Goal: Information Seeking & Learning: Learn about a topic

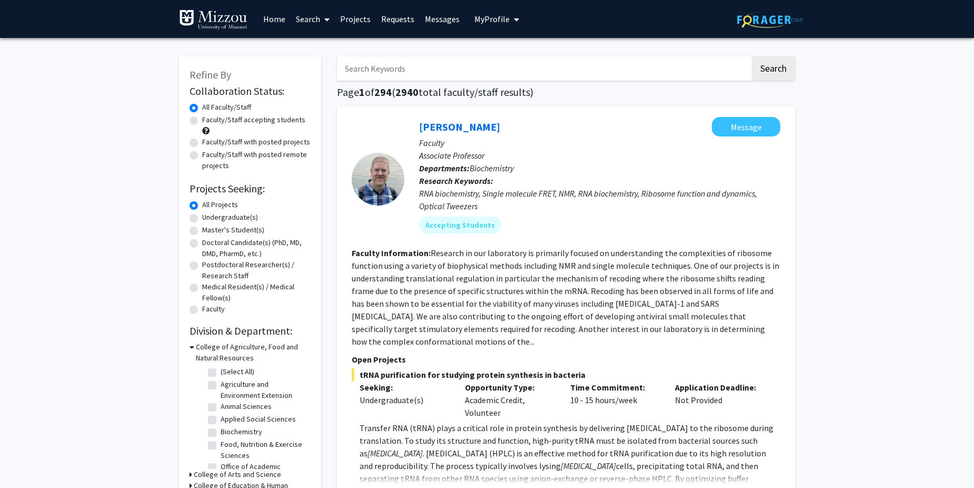
click at [491, 21] on span "My Profile" at bounding box center [491, 19] width 35 height 11
click at [519, 57] on span "View Profile" at bounding box center [540, 61] width 64 height 12
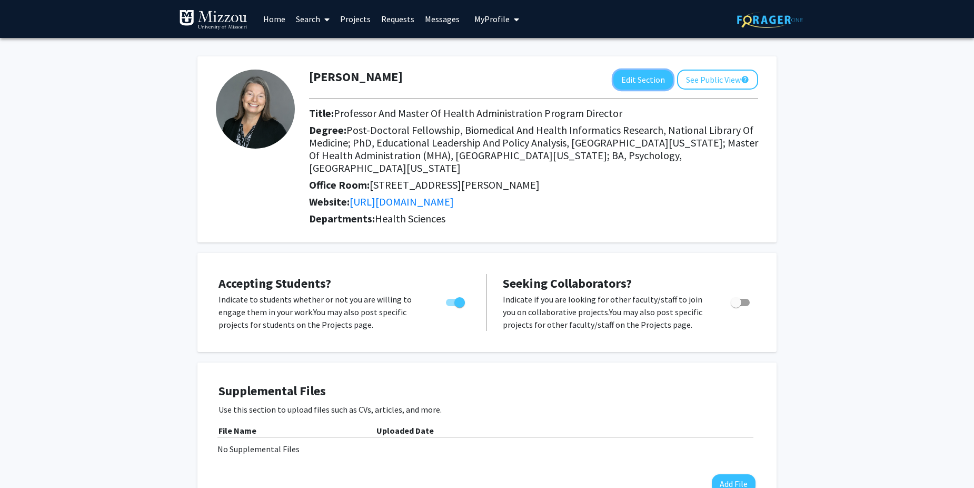
click at [634, 82] on button "Edit Section" at bounding box center [643, 79] width 60 height 19
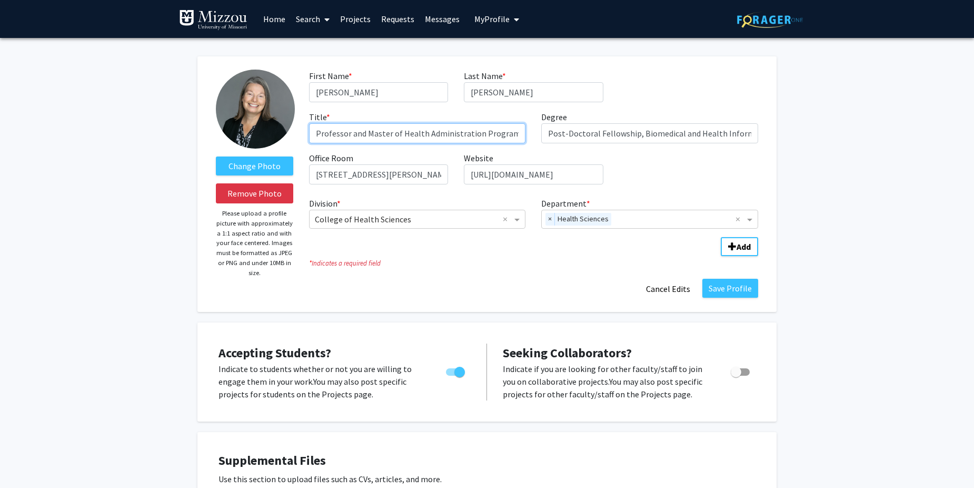
click at [350, 135] on input "Professor and Master of Health Administration Program Director" at bounding box center [417, 133] width 217 height 20
type input "Health Management and Informatics Alumni Distinguished Professor, Master of Hea…"
click at [739, 290] on button "Save Profile" at bounding box center [730, 288] width 56 height 19
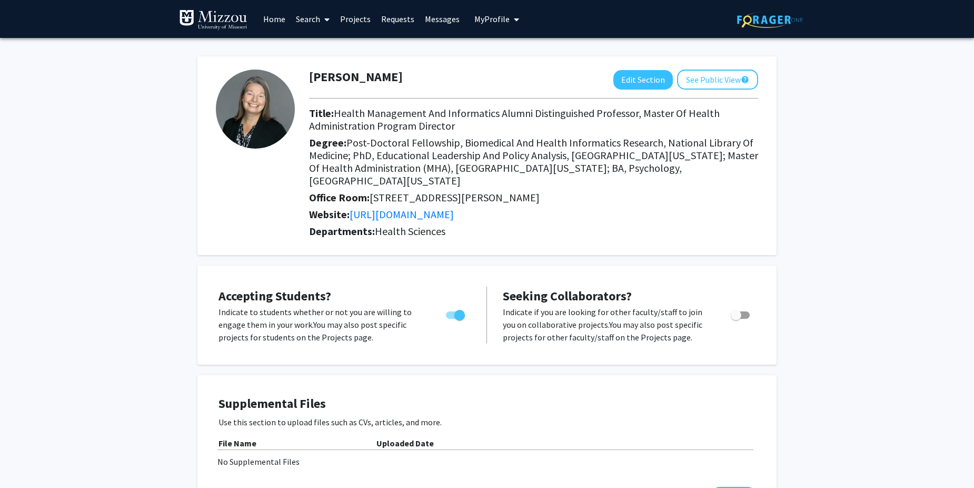
click at [454, 207] on link "[URL][DOMAIN_NAME]" at bounding box center [402, 213] width 104 height 13
click at [733, 310] on span "Toggle" at bounding box center [736, 315] width 11 height 11
click at [736, 319] on input "Toggle" at bounding box center [736, 319] width 1 height 1
checkbox input "true"
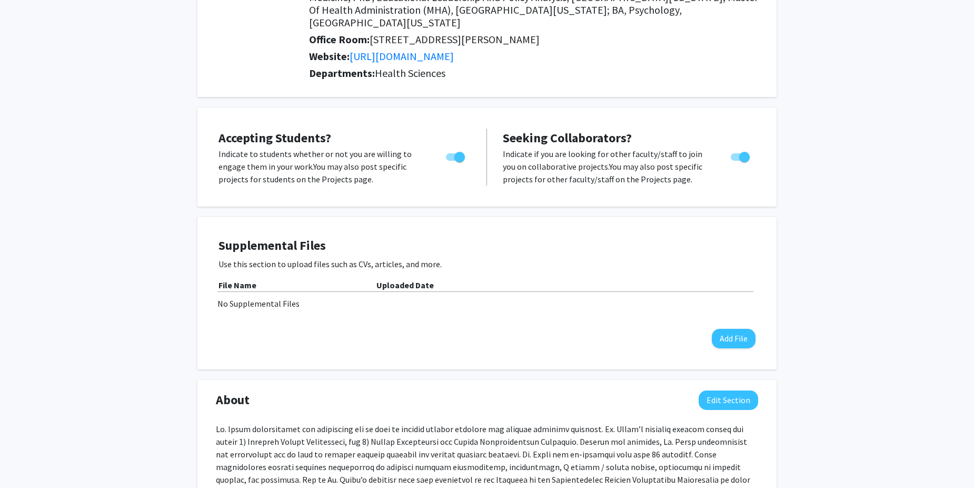
scroll to position [369, 0]
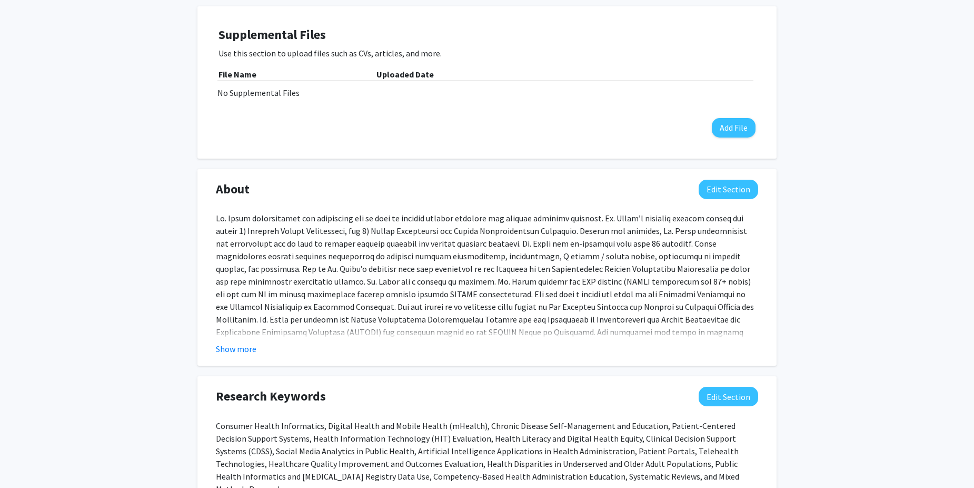
click at [227, 342] on button "Show more" at bounding box center [236, 348] width 41 height 13
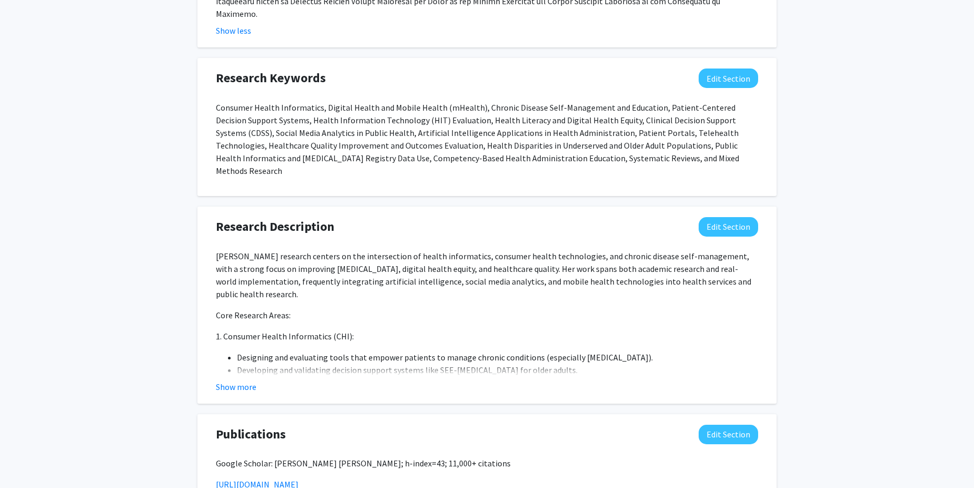
scroll to position [737, 0]
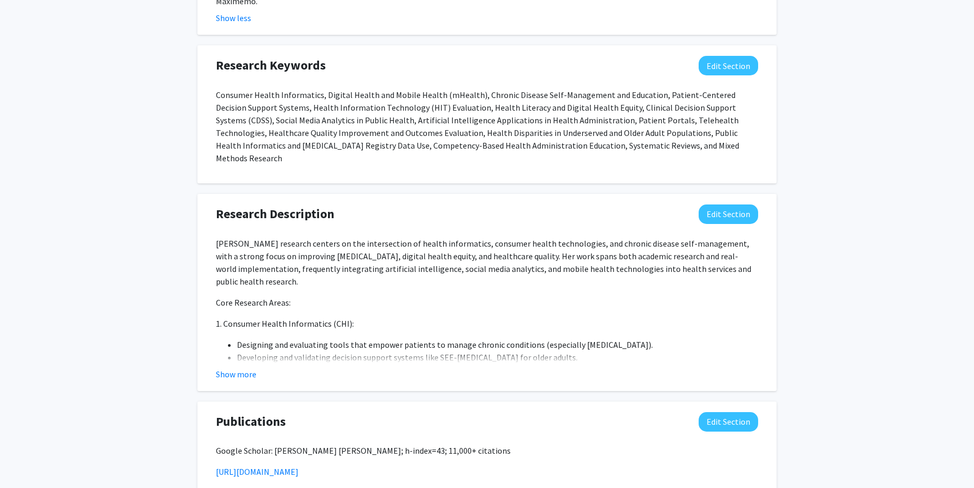
click at [227, 368] on button "Show more" at bounding box center [236, 374] width 41 height 13
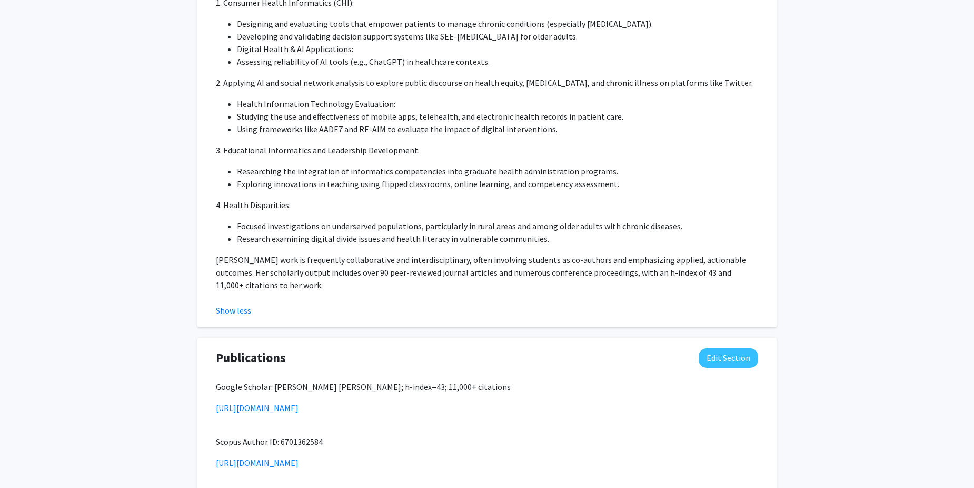
scroll to position [1106, 0]
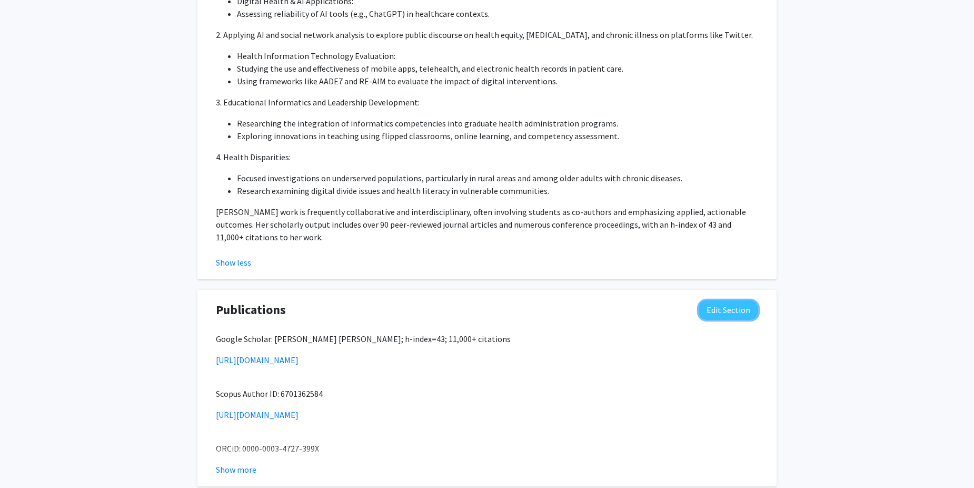
click at [726, 300] on button "Edit Section" at bounding box center [729, 309] width 60 height 19
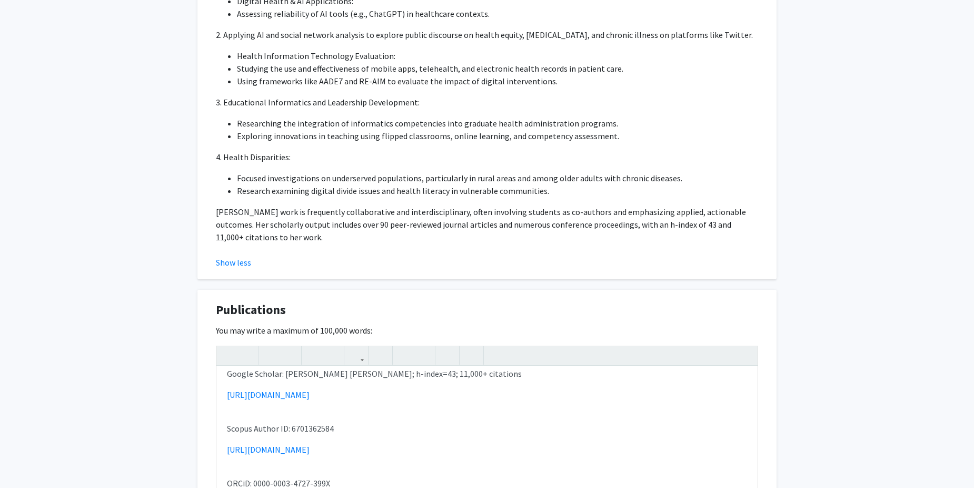
scroll to position [0, 0]
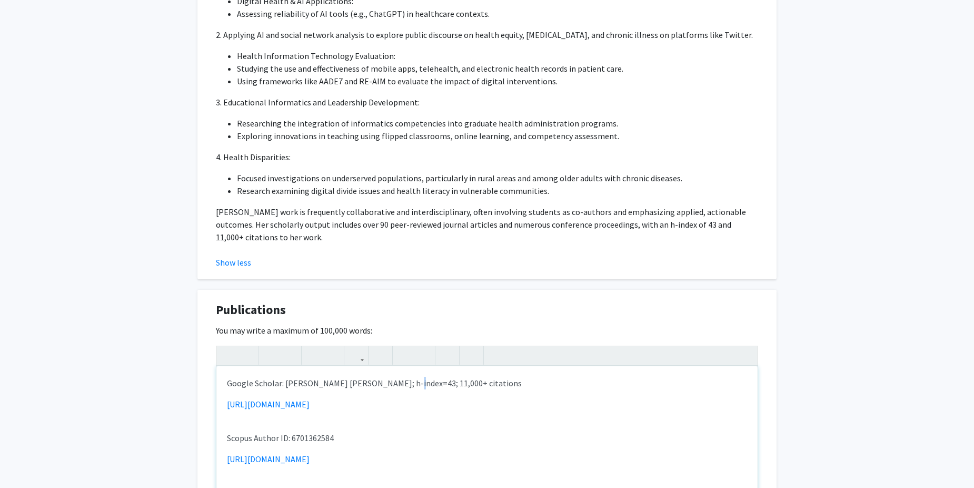
click at [401, 377] on p "Google Scholar: [PERSON_NAME] [PERSON_NAME]; h-index=43; 11,000+ citations" at bounding box center [487, 383] width 520 height 13
type textarea "<p>Google Scholar: [PERSON_NAME] [PERSON_NAME]; h-index=44; 11,000+ citations <…"
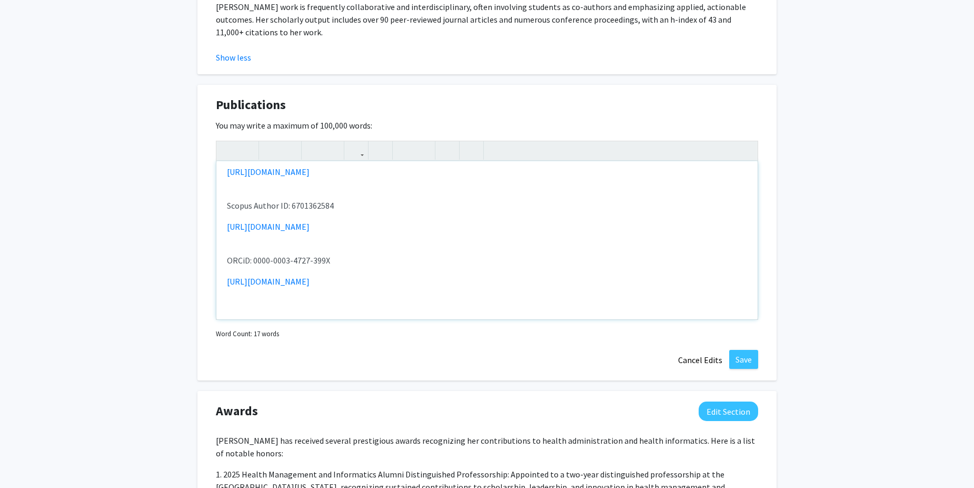
scroll to position [1317, 0]
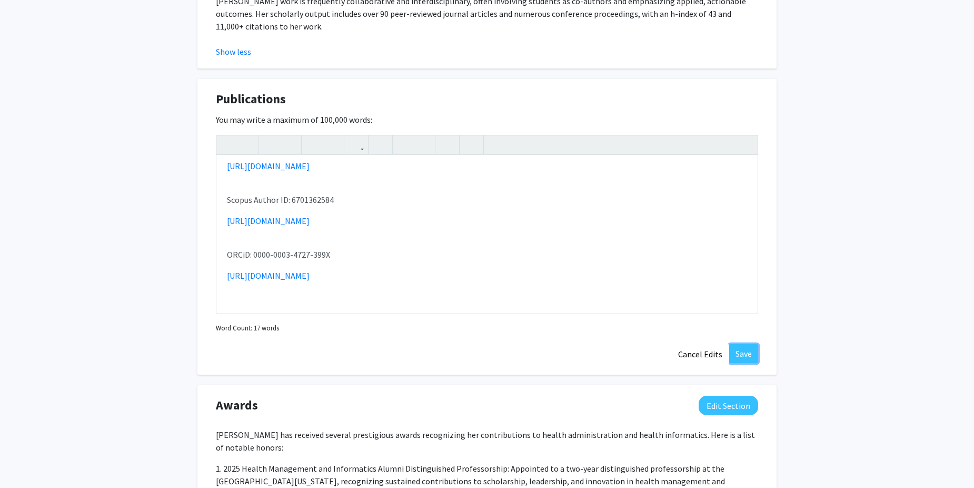
click at [748, 344] on button "Save" at bounding box center [743, 353] width 29 height 19
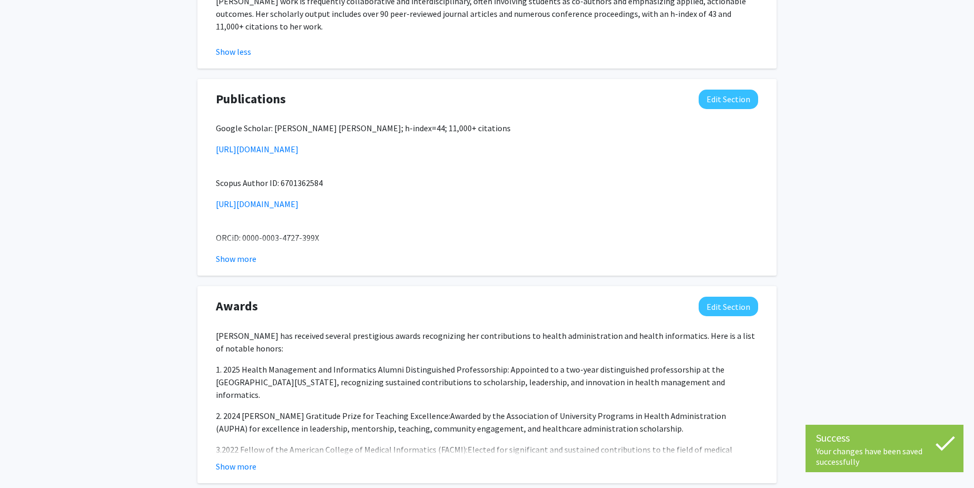
click at [247, 460] on button "Show more" at bounding box center [236, 466] width 41 height 13
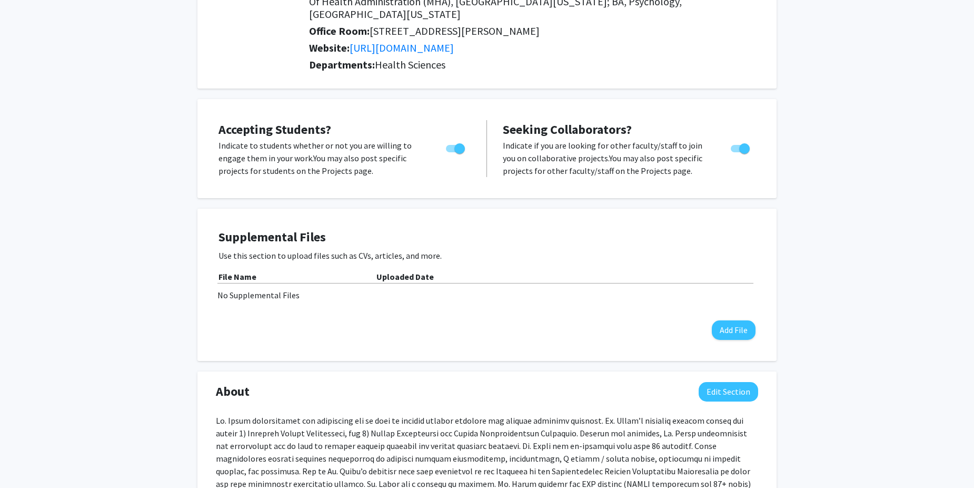
scroll to position [0, 0]
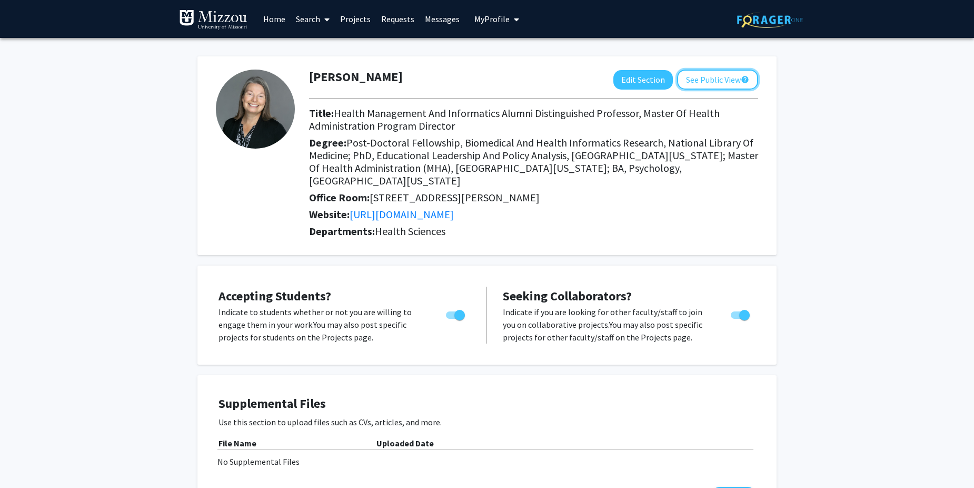
click at [701, 83] on button "See Public View help" at bounding box center [717, 80] width 81 height 20
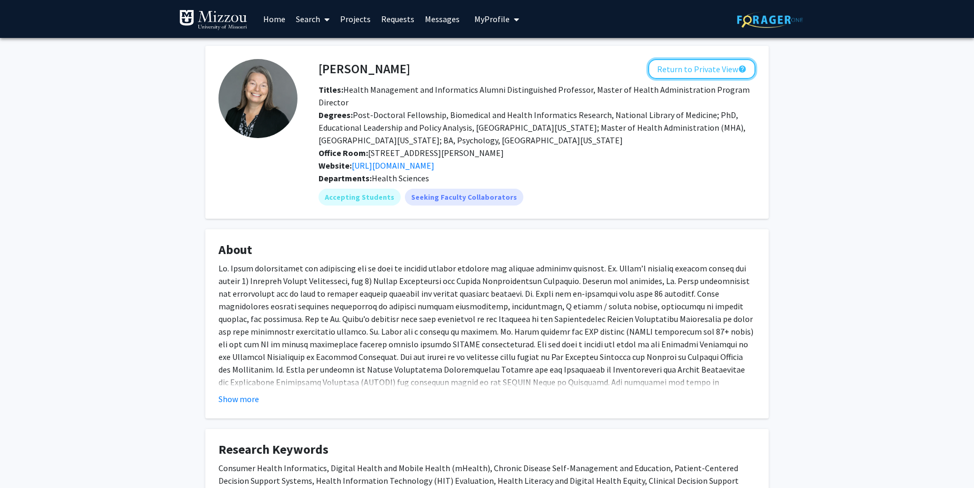
click at [691, 72] on button "Return to Private View help" at bounding box center [701, 69] width 107 height 20
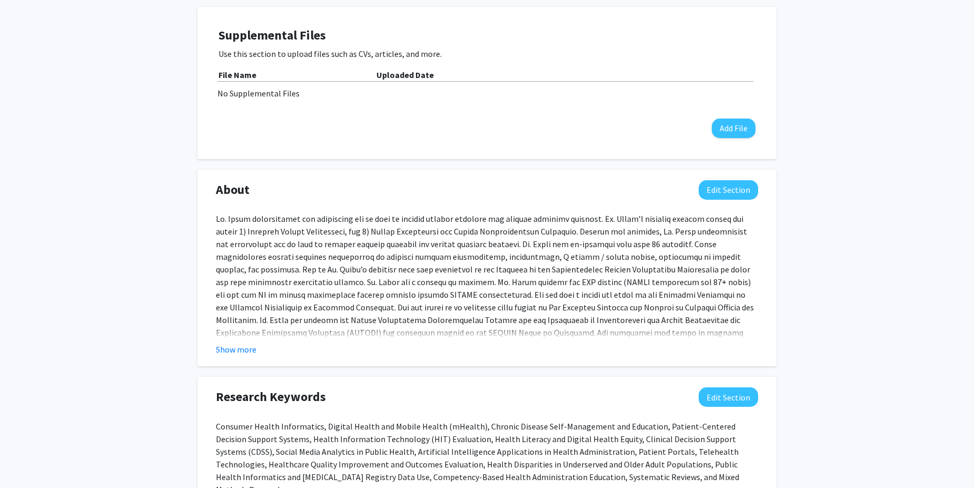
scroll to position [369, 0]
click at [727, 180] on button "Edit Section" at bounding box center [729, 189] width 60 height 19
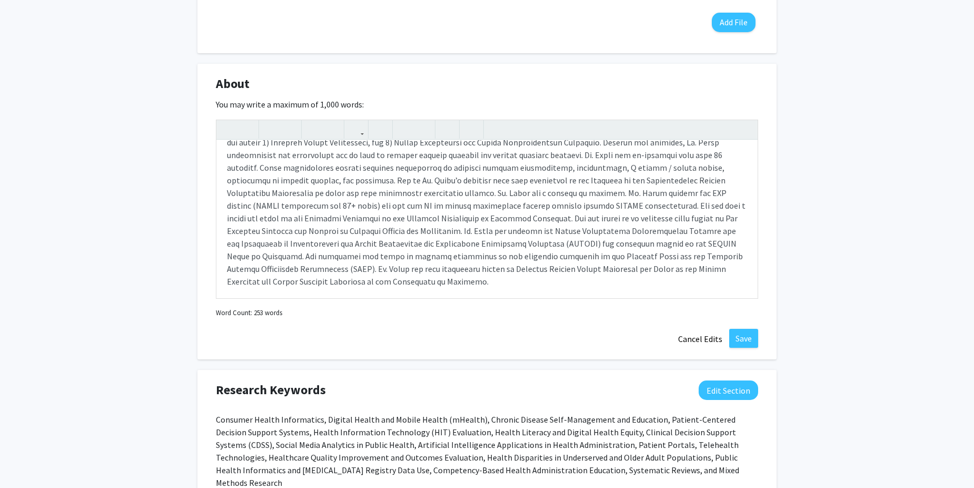
scroll to position [0, 0]
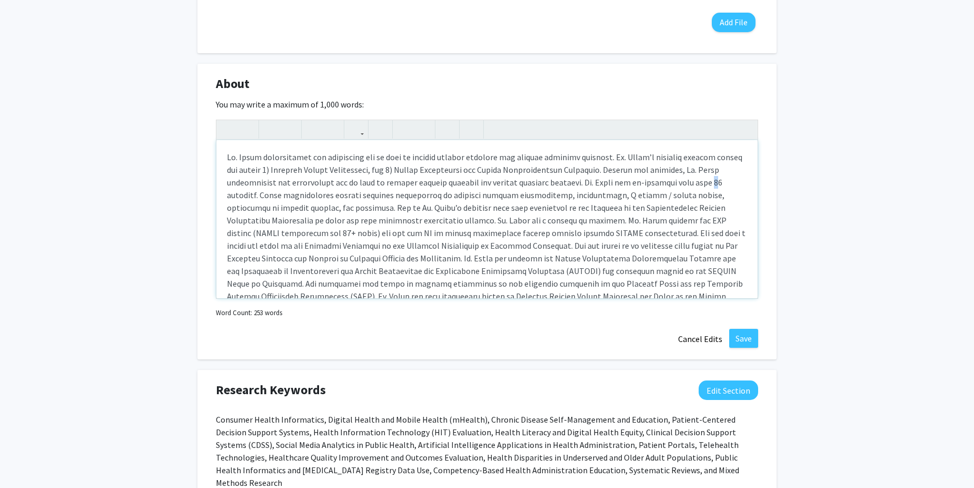
click at [250, 180] on div "Note to users with screen readers: Please deactivate our accessibility plugin f…" at bounding box center [486, 219] width 541 height 158
type textarea "Lo. Ipsum dolorsitamet con adipiscing eli se doei te incidid utlabor etdolore m…"
click at [747, 329] on button "Save" at bounding box center [743, 338] width 29 height 19
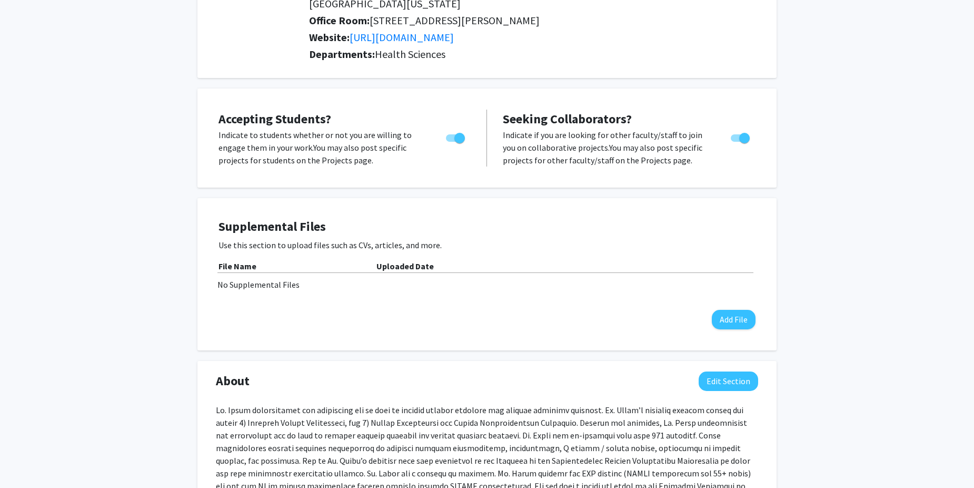
scroll to position [4, 0]
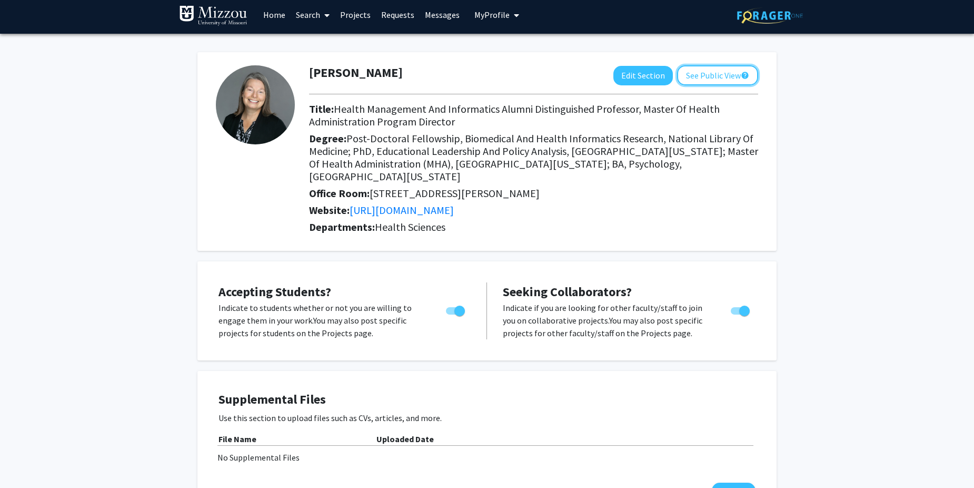
click at [719, 80] on button "See Public View help" at bounding box center [717, 75] width 81 height 20
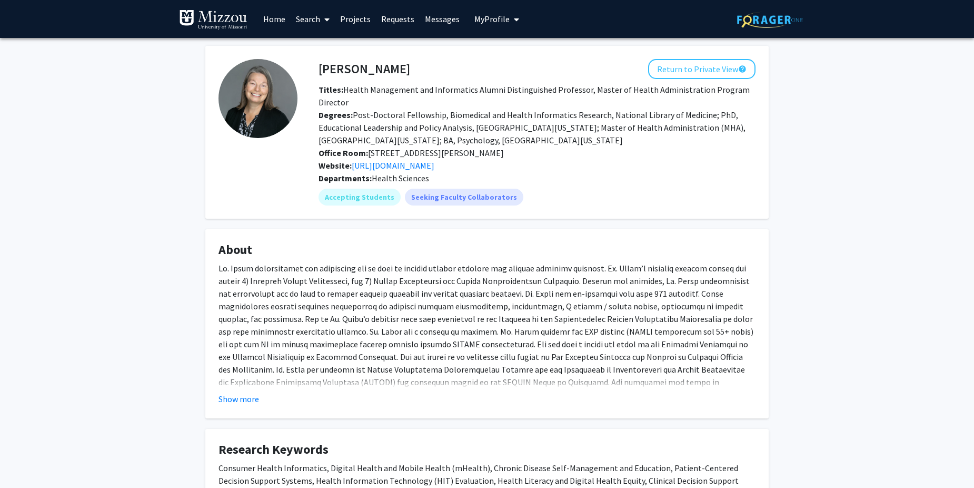
click at [311, 17] on link "Search" at bounding box center [313, 19] width 44 height 37
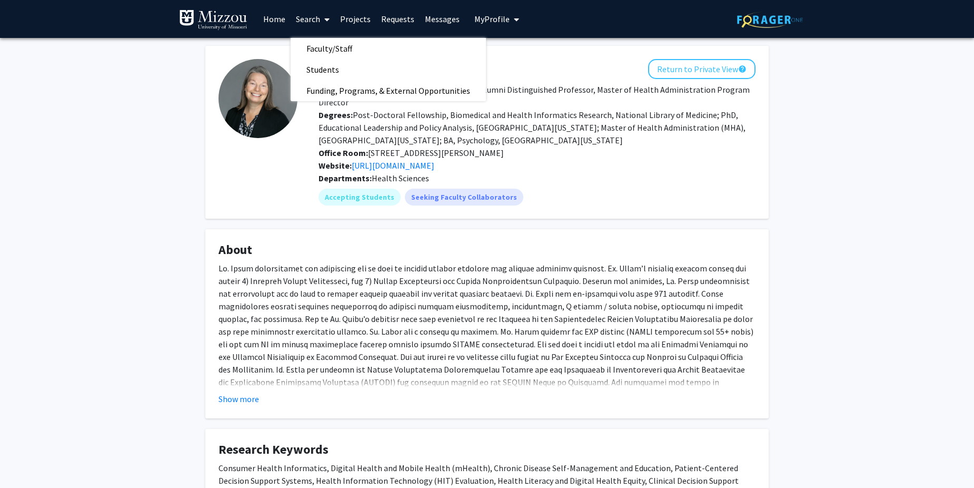
click at [316, 46] on span "Faculty/Staff" at bounding box center [329, 48] width 77 height 21
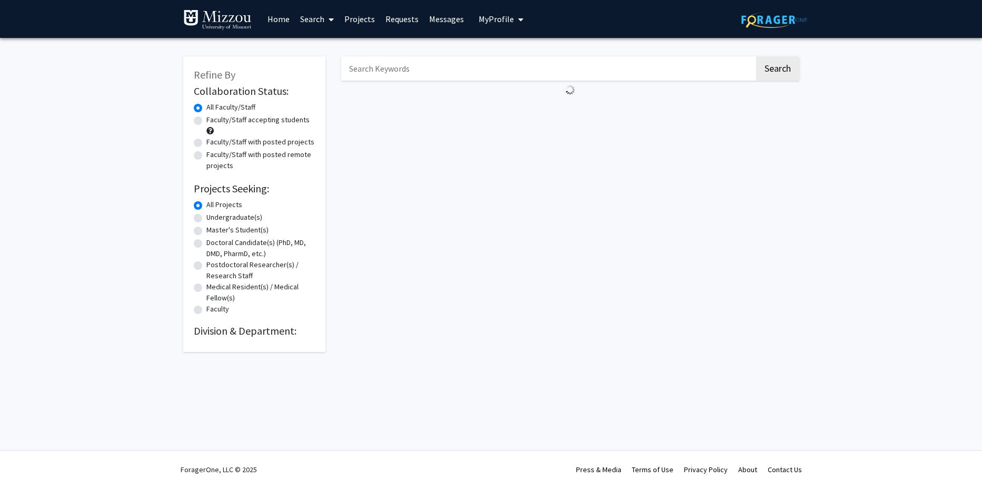
click at [363, 71] on input "Search Keywords" at bounding box center [547, 68] width 413 height 24
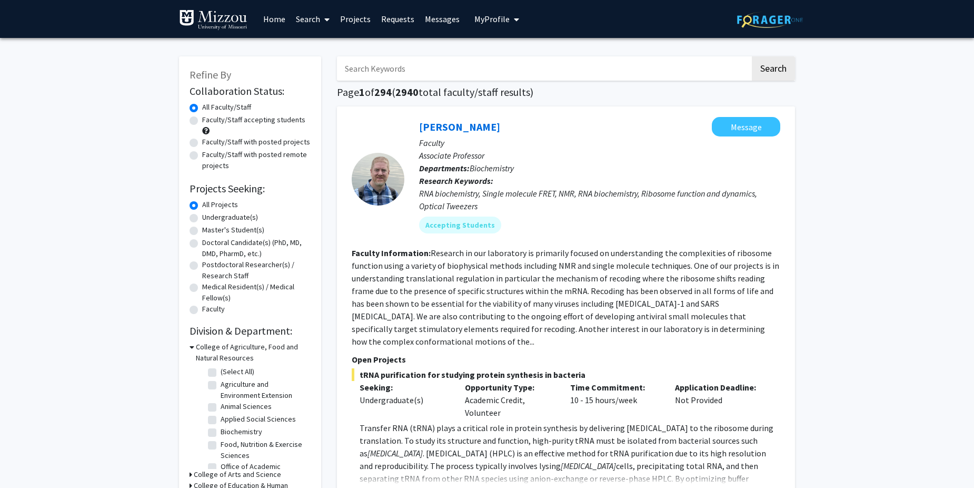
click at [521, 68] on input "Search Keywords" at bounding box center [543, 68] width 413 height 24
click at [378, 65] on input "Search Keywords" at bounding box center [543, 68] width 413 height 24
type input "[PERSON_NAME]"
click at [781, 70] on button "Search" at bounding box center [773, 68] width 43 height 24
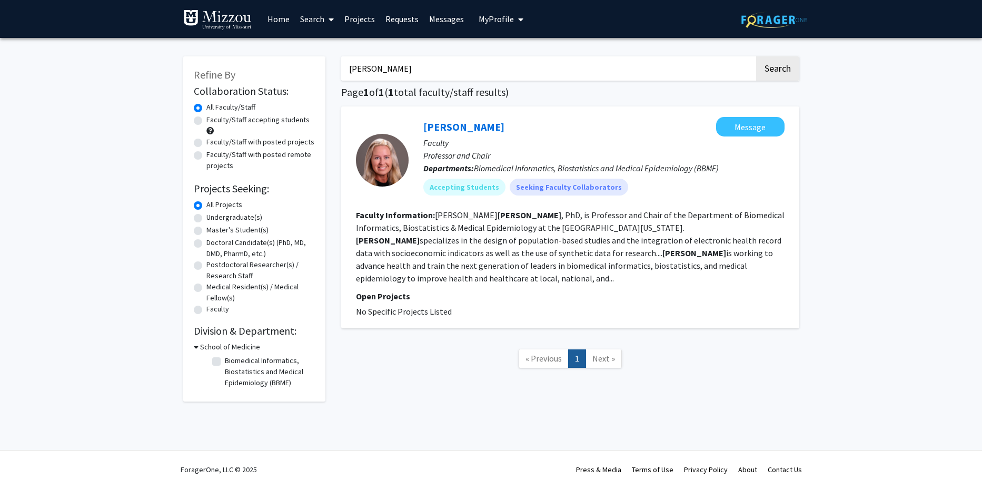
click at [479, 127] on link "[PERSON_NAME]" at bounding box center [463, 126] width 81 height 13
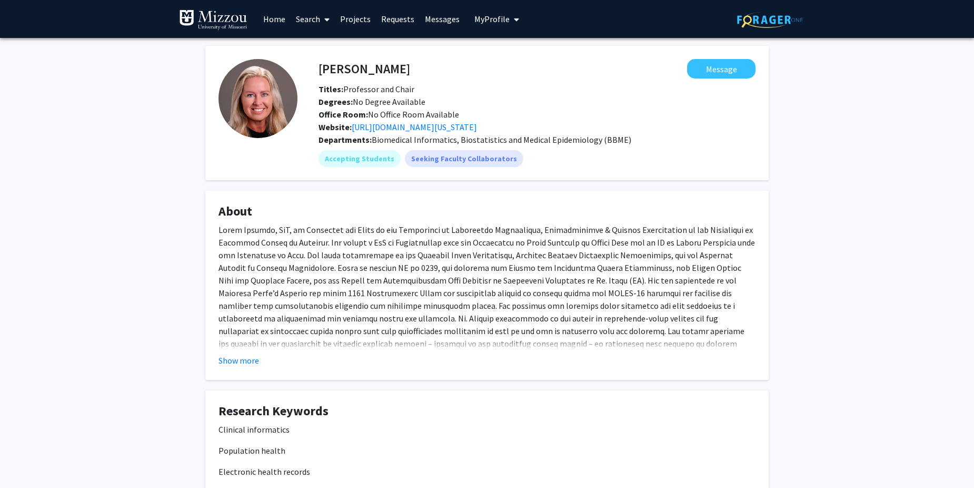
click at [244, 359] on button "Show more" at bounding box center [239, 360] width 41 height 13
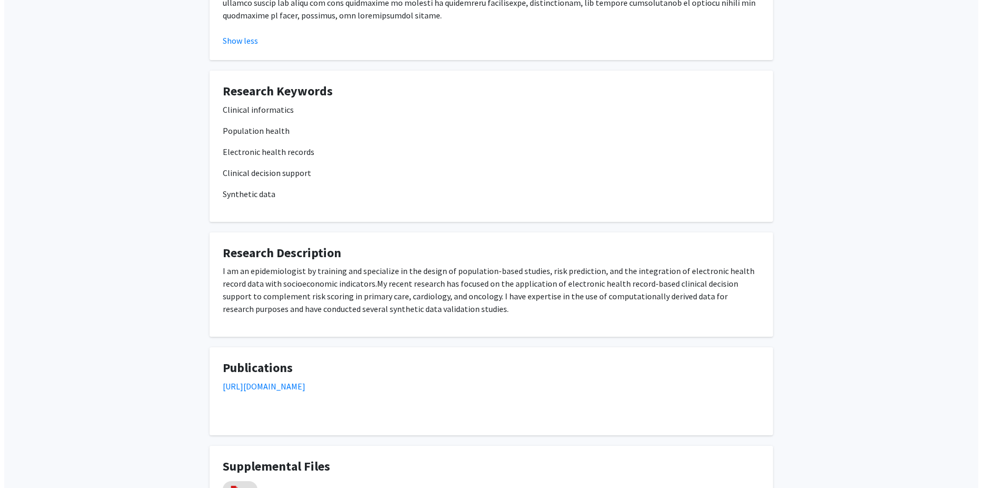
scroll to position [468, 0]
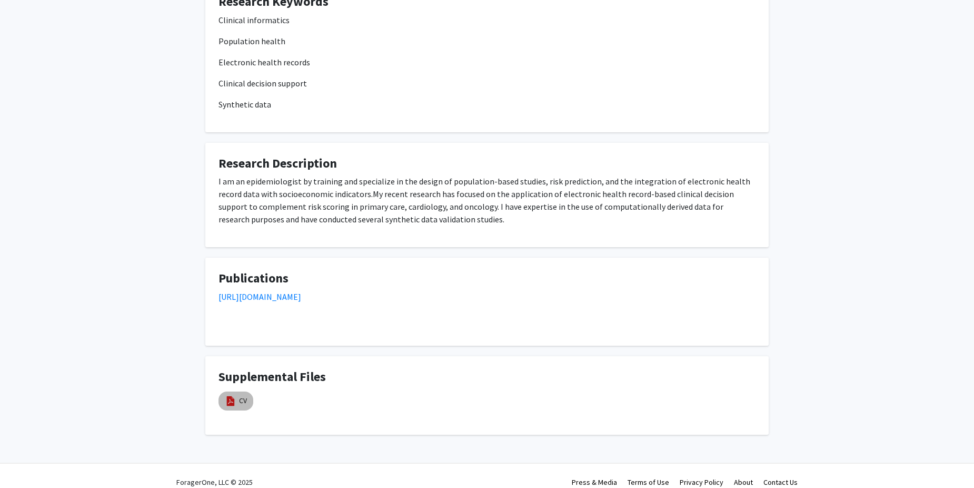
click at [237, 391] on mat-chip "CV" at bounding box center [236, 400] width 35 height 19
click at [241, 395] on link "CV" at bounding box center [243, 400] width 8 height 11
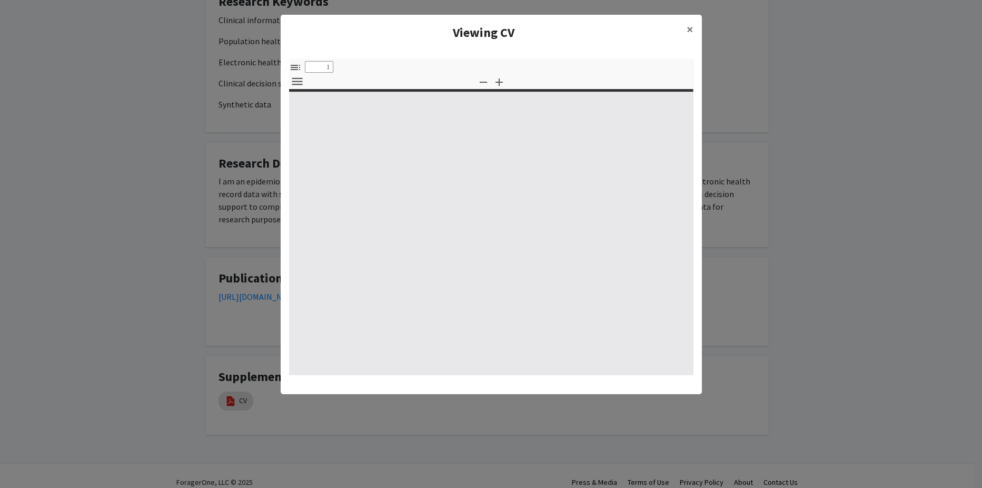
select select "custom"
type input "0"
select select "custom"
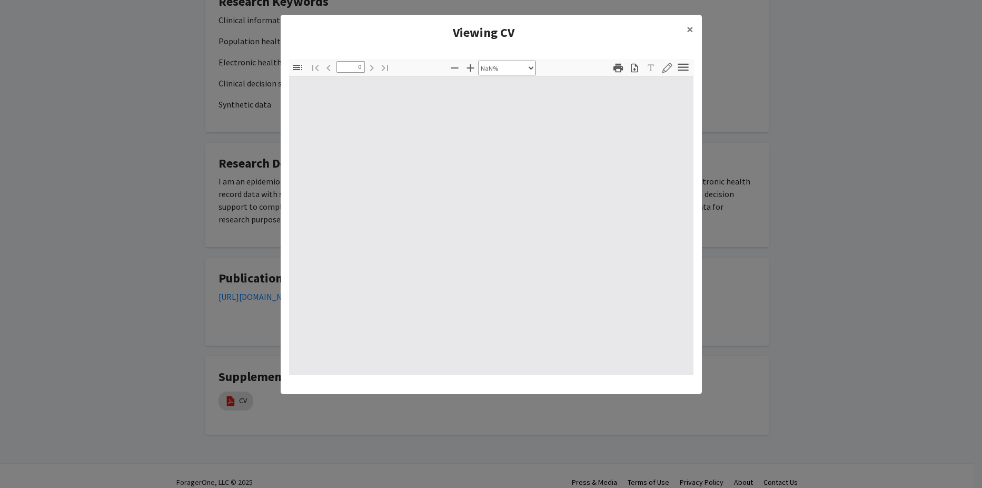
type input "1"
select select "auto"
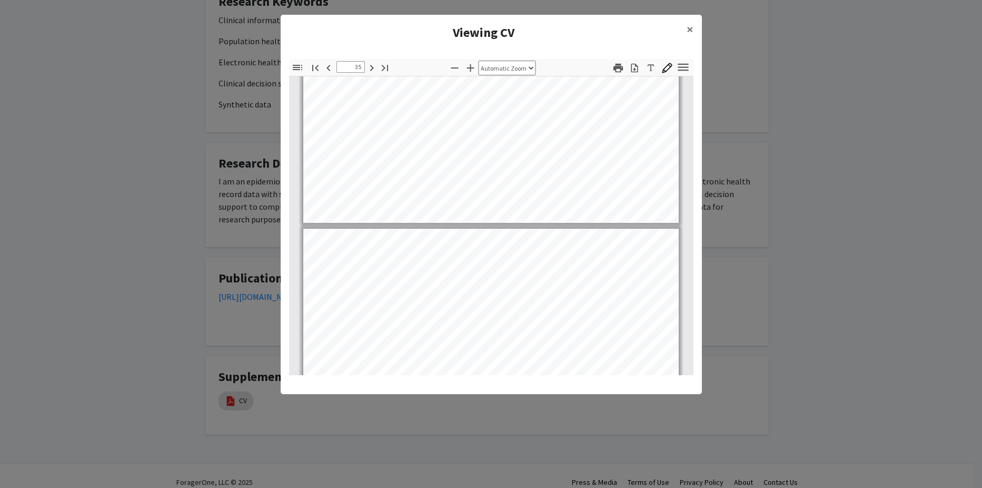
scroll to position [16850, 0]
type input "55"
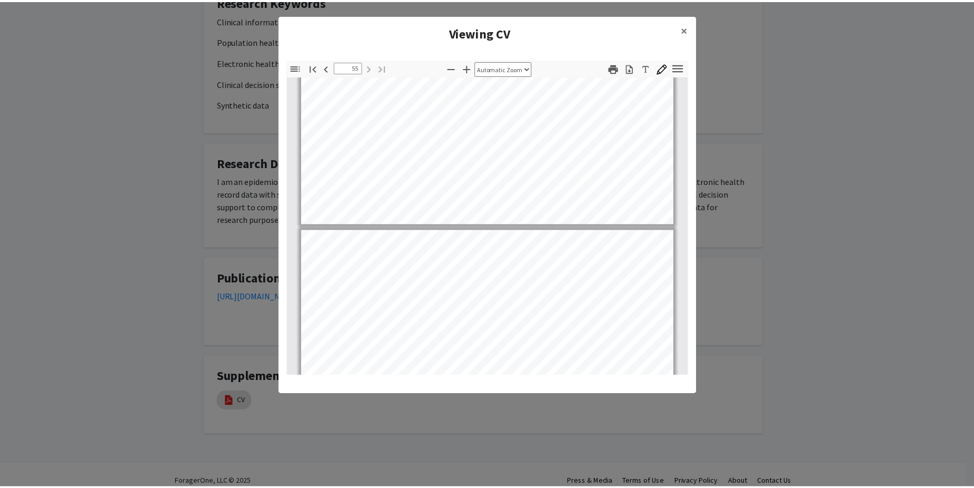
scroll to position [26749, 0]
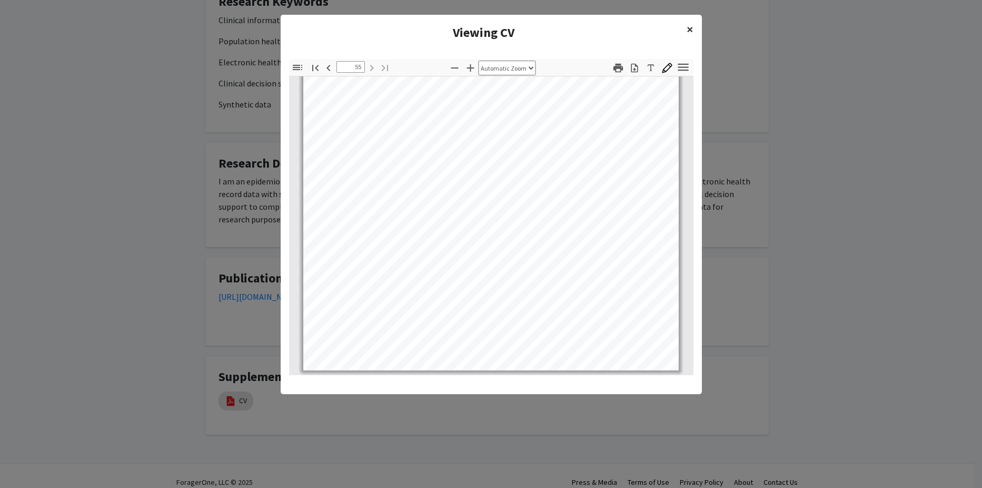
click at [688, 29] on span "×" at bounding box center [690, 29] width 7 height 16
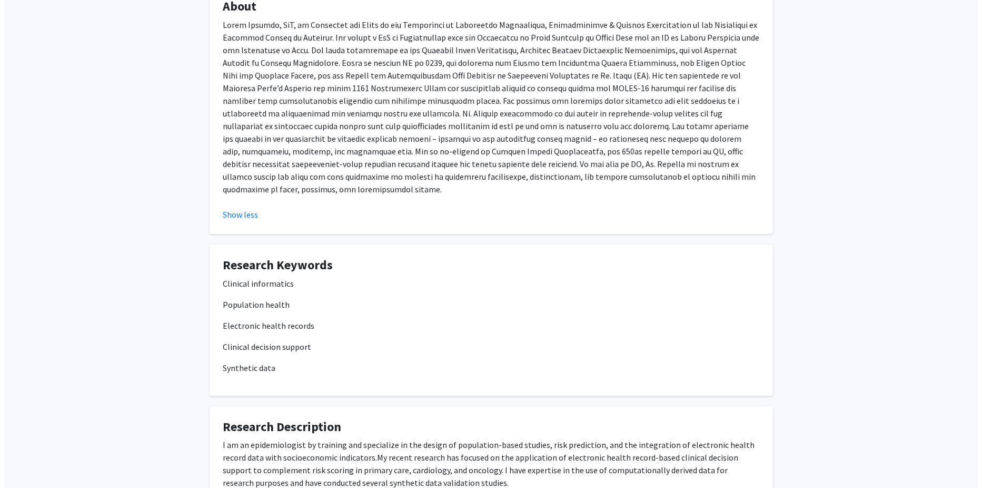
scroll to position [0, 0]
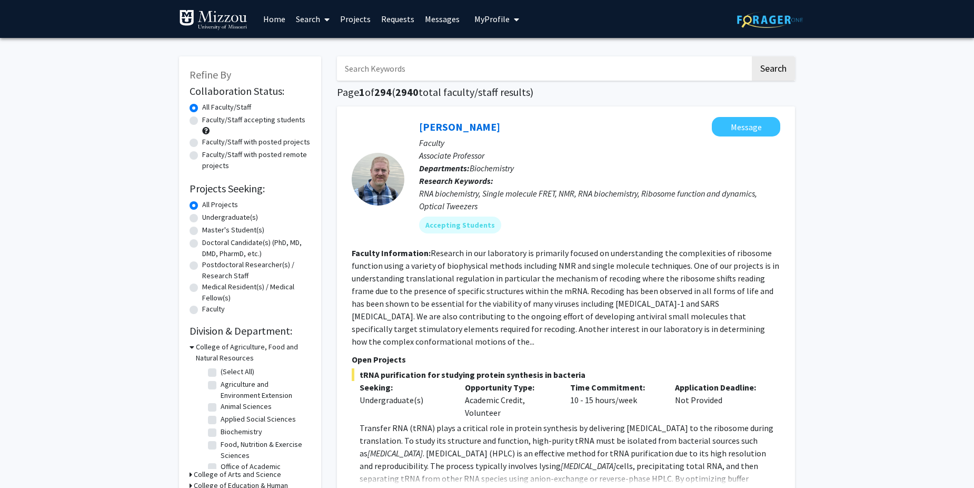
click at [359, 64] on input "Search Keywords" at bounding box center [543, 68] width 413 height 24
click at [489, 18] on span "My Profile" at bounding box center [491, 19] width 35 height 11
click at [515, 56] on span "View Profile" at bounding box center [540, 61] width 64 height 12
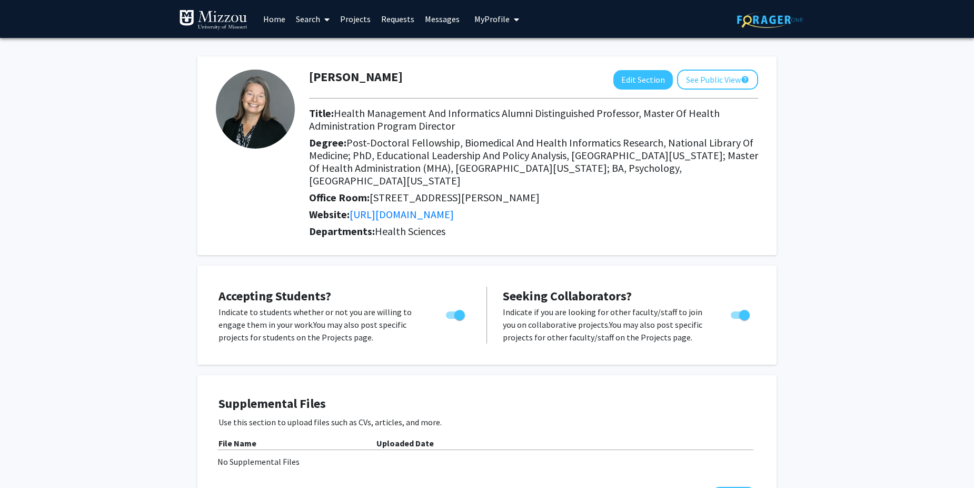
click at [311, 19] on link "Search" at bounding box center [313, 19] width 44 height 37
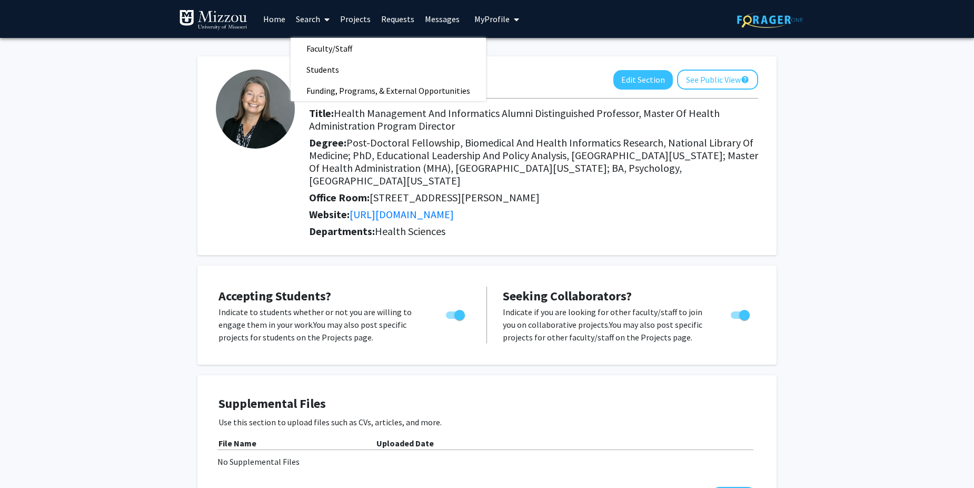
click at [329, 46] on span "Faculty/Staff" at bounding box center [329, 48] width 77 height 21
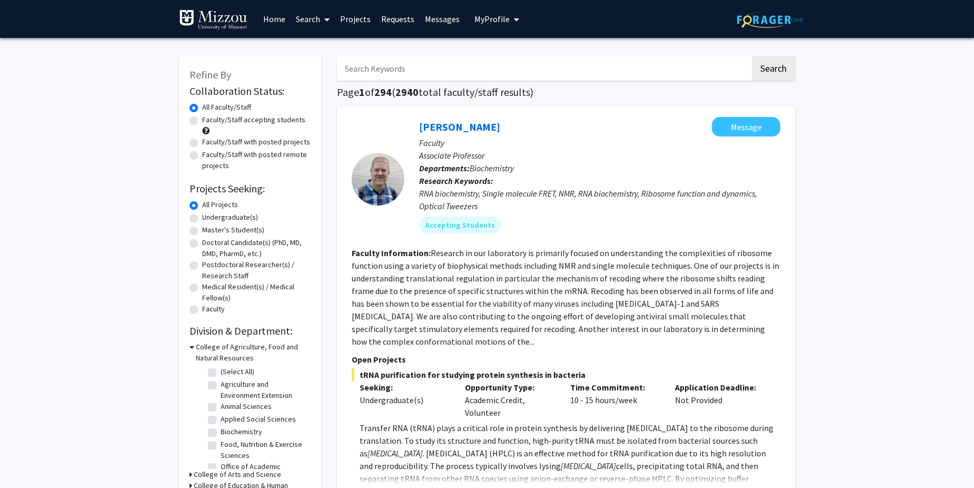
click at [380, 67] on input "Search Keywords" at bounding box center [543, 68] width 413 height 24
type input "Reid-Arndt"
click at [787, 73] on button "Search" at bounding box center [773, 68] width 43 height 24
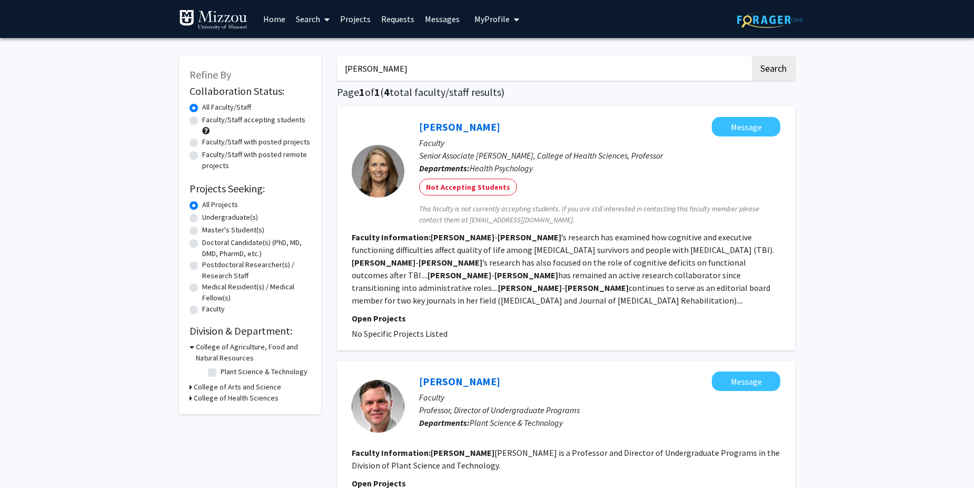
click at [490, 18] on span "My Profile" at bounding box center [491, 19] width 35 height 11
click at [527, 61] on span "View Profile" at bounding box center [540, 61] width 64 height 12
click at [482, 18] on span "My Profile" at bounding box center [491, 19] width 35 height 11
click at [522, 58] on span "View Profile" at bounding box center [540, 61] width 64 height 12
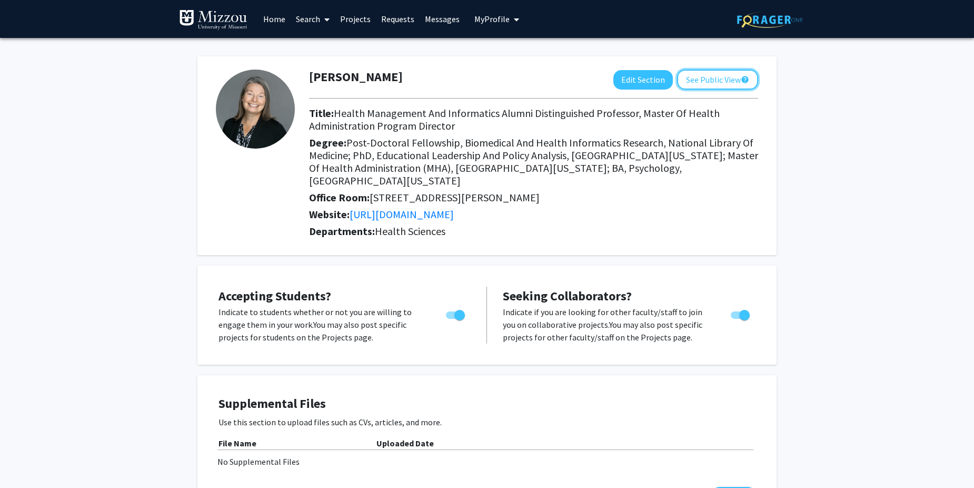
click at [708, 80] on button "See Public View help" at bounding box center [717, 80] width 81 height 20
click at [304, 19] on link "Search" at bounding box center [313, 19] width 44 height 37
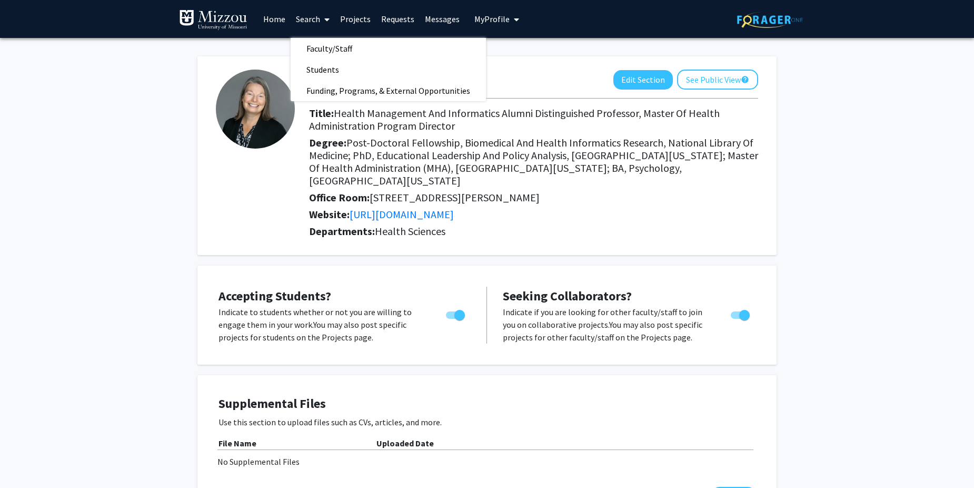
click at [333, 50] on span "Faculty/Staff" at bounding box center [329, 48] width 77 height 21
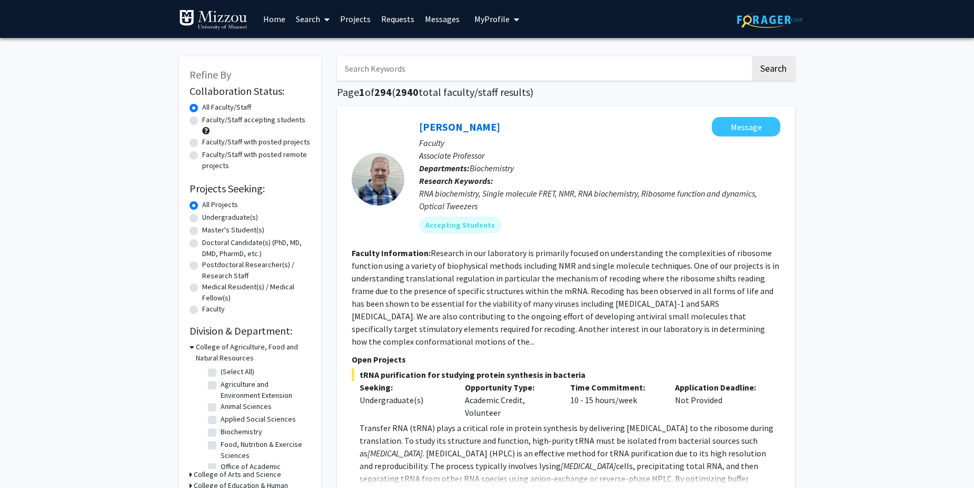
click at [392, 73] on input "Search Keywords" at bounding box center [543, 68] width 413 height 24
type input "Blackburn"
click at [764, 70] on button "Search" at bounding box center [773, 68] width 43 height 24
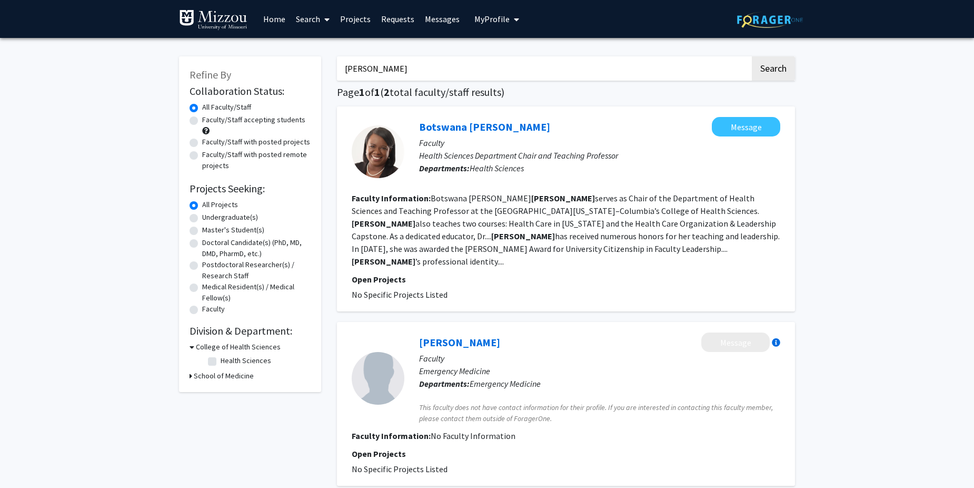
click at [444, 125] on link "Botswana Blackburn" at bounding box center [484, 126] width 131 height 13
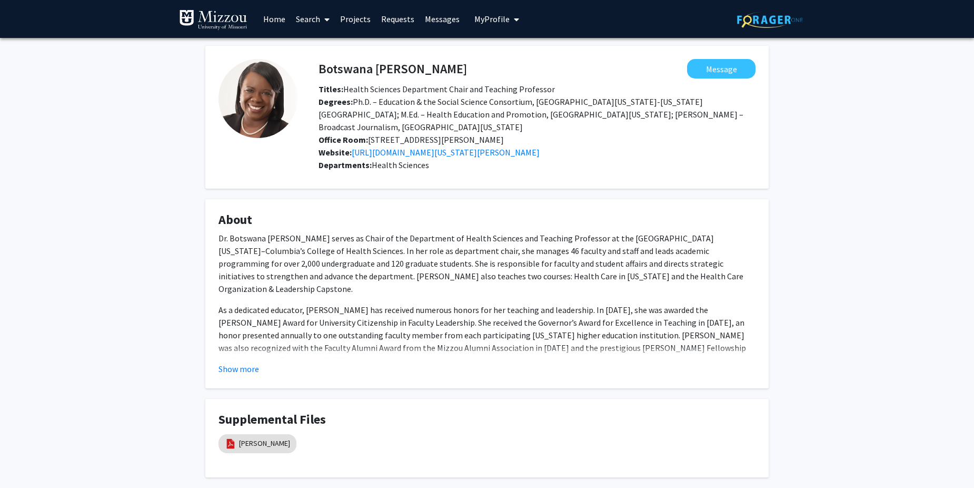
click at [249, 362] on button "Show more" at bounding box center [239, 368] width 41 height 13
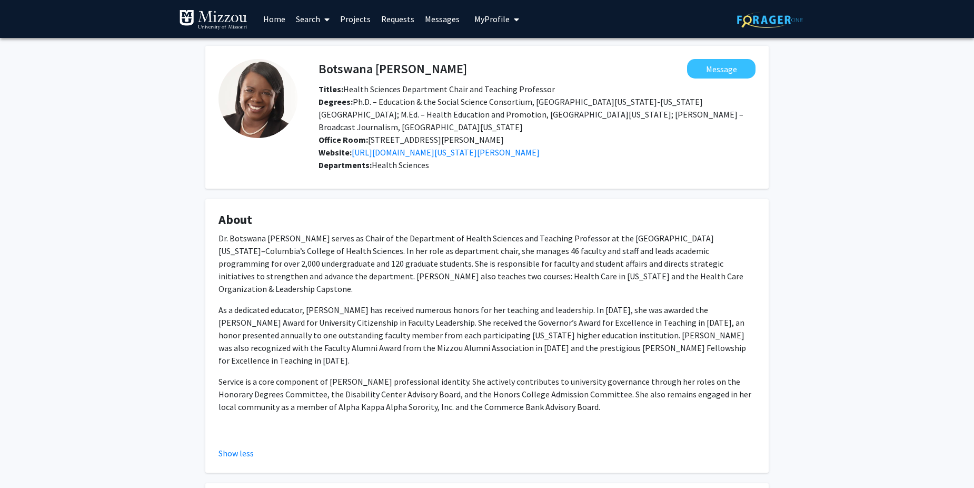
click at [502, 22] on span "My Profile" at bounding box center [491, 19] width 35 height 11
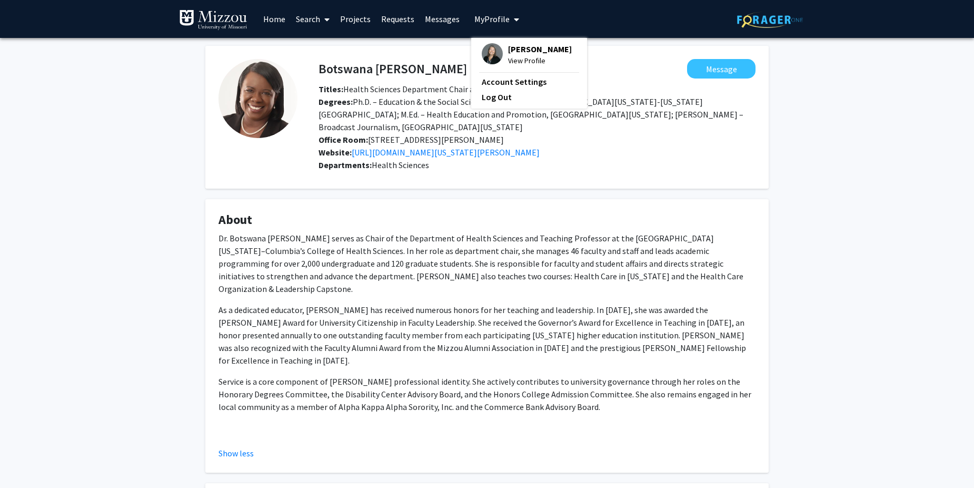
click at [522, 52] on span "[PERSON_NAME]" at bounding box center [540, 49] width 64 height 12
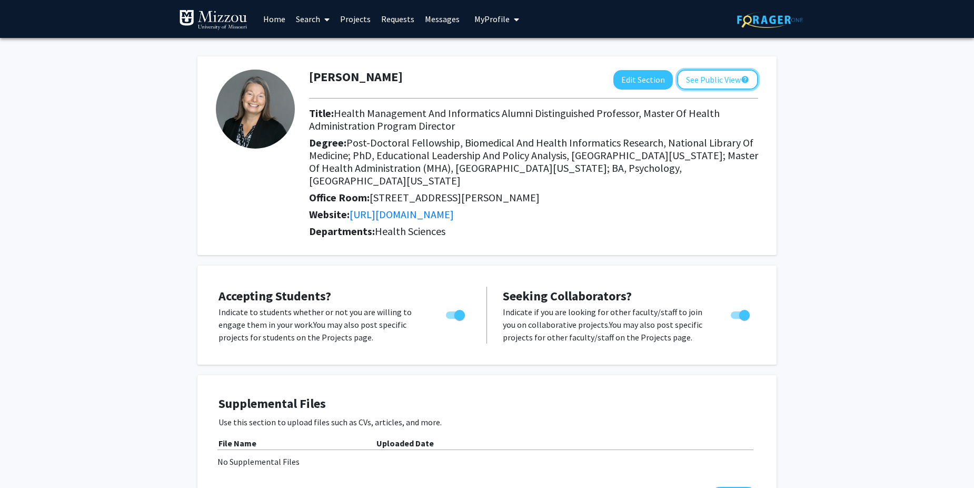
click at [728, 75] on button "See Public View help" at bounding box center [717, 80] width 81 height 20
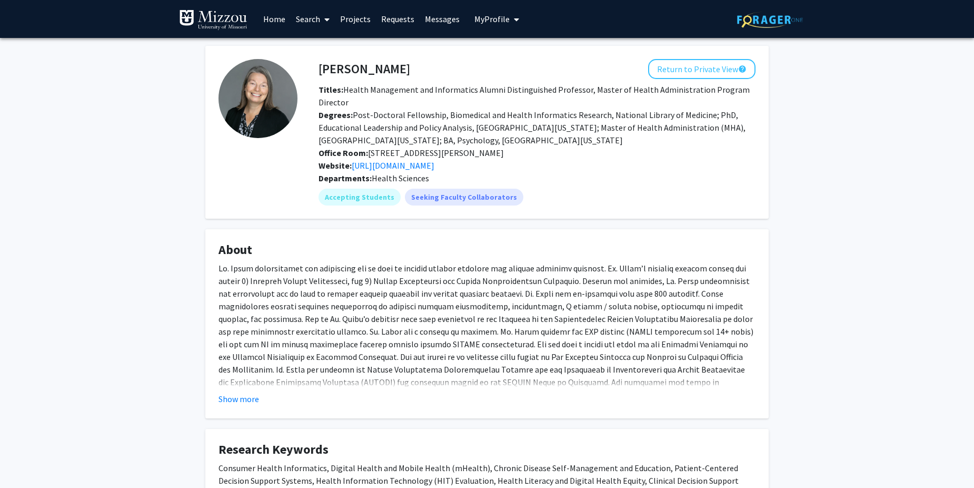
click at [310, 16] on link "Search" at bounding box center [313, 19] width 44 height 37
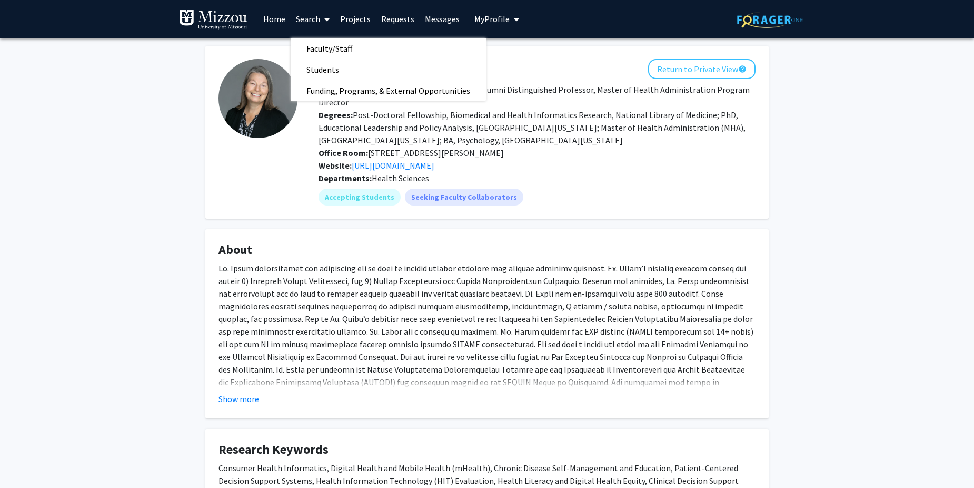
click at [341, 48] on span "Faculty/Staff" at bounding box center [329, 48] width 77 height 21
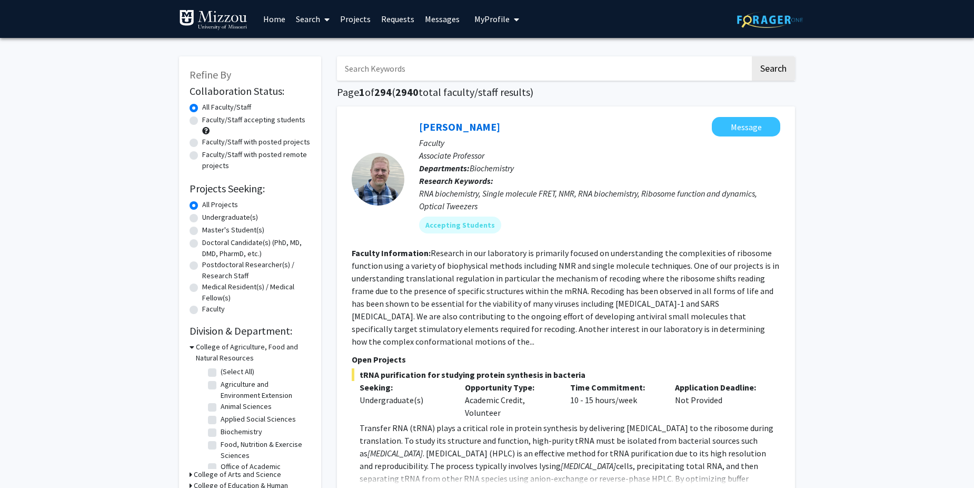
click at [384, 69] on input "Search Keywords" at bounding box center [543, 68] width 413 height 24
type input "[PERSON_NAME]"
click at [775, 65] on button "Search" at bounding box center [773, 68] width 43 height 24
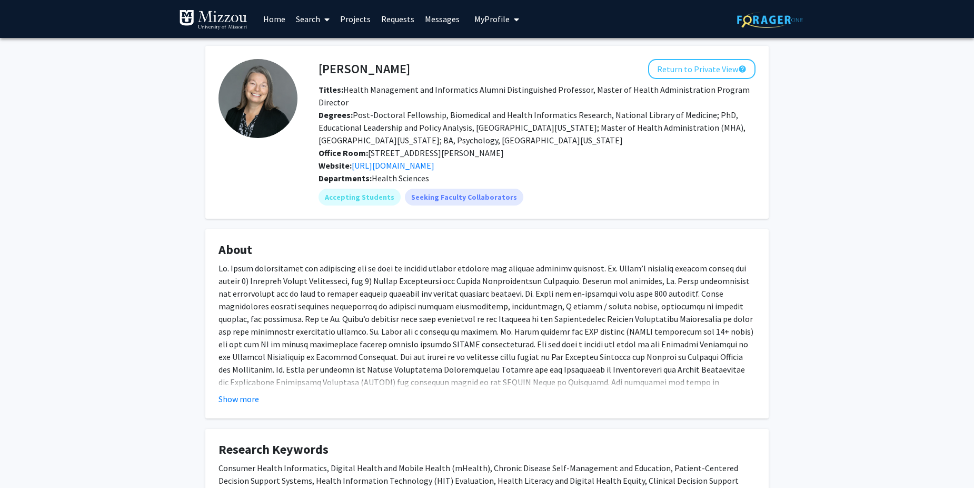
click at [301, 21] on link "Search" at bounding box center [313, 19] width 44 height 37
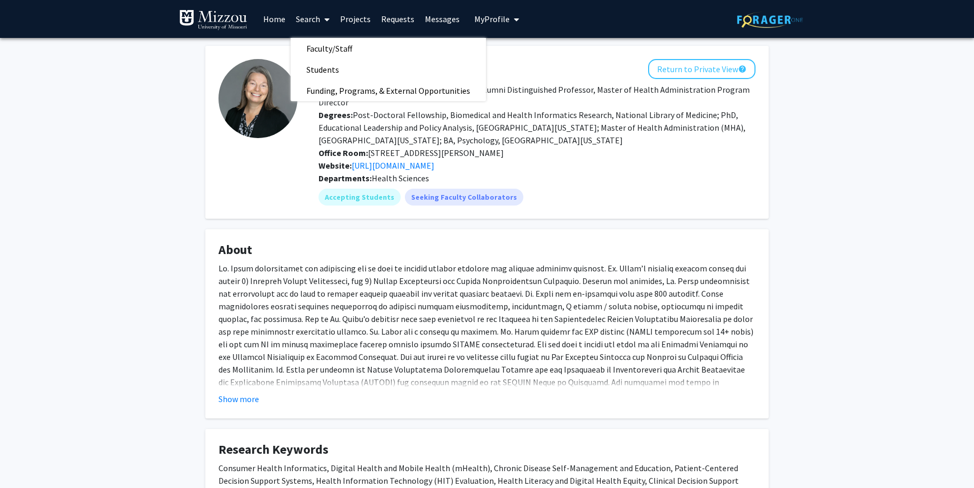
click at [319, 49] on span "Faculty/Staff" at bounding box center [329, 48] width 77 height 21
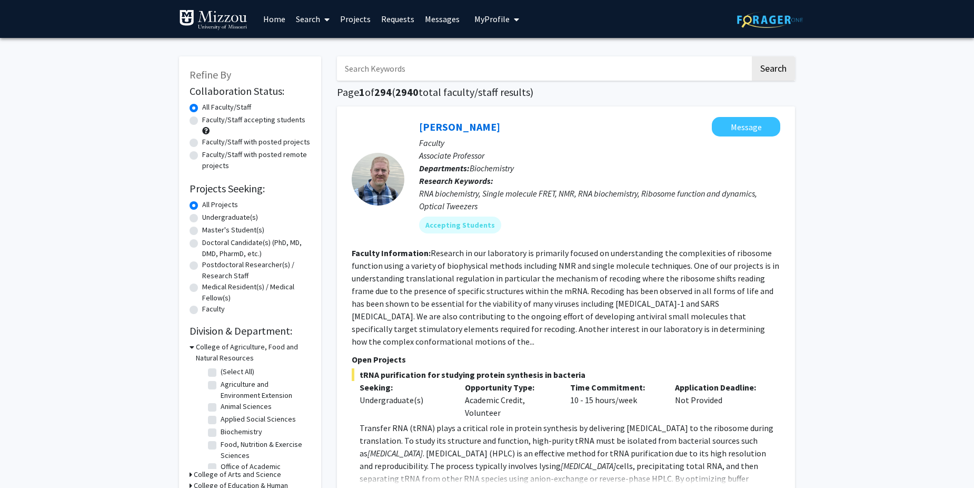
click at [374, 71] on input "Search Keywords" at bounding box center [543, 68] width 413 height 24
type input "Wintemberg"
click at [773, 68] on button "Search" at bounding box center [773, 68] width 43 height 24
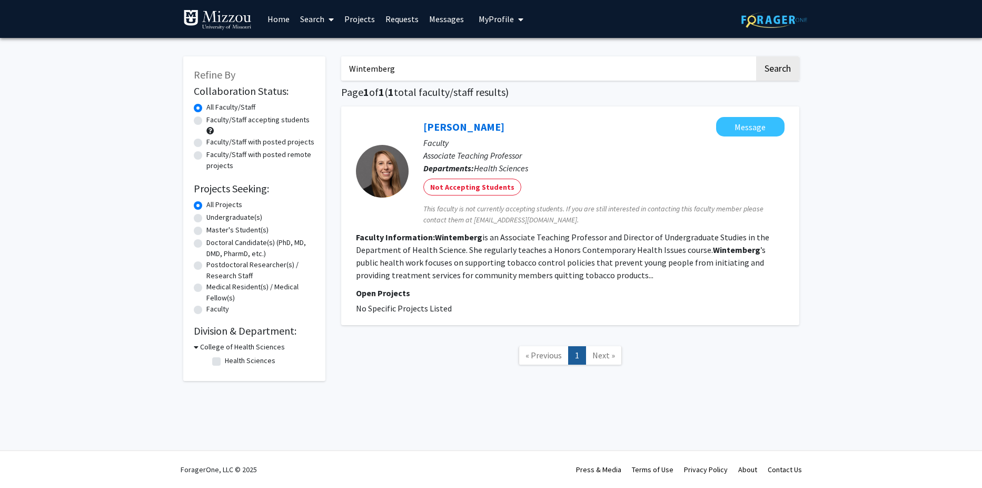
click at [225, 362] on label "Health Sciences" at bounding box center [250, 360] width 51 height 11
click at [225, 362] on input "Health Sciences" at bounding box center [228, 358] width 7 height 7
checkbox input "true"
drag, startPoint x: 400, startPoint y: 72, endPoint x: 341, endPoint y: 68, distance: 58.6
click at [341, 68] on input "Wintemberg" at bounding box center [547, 68] width 413 height 24
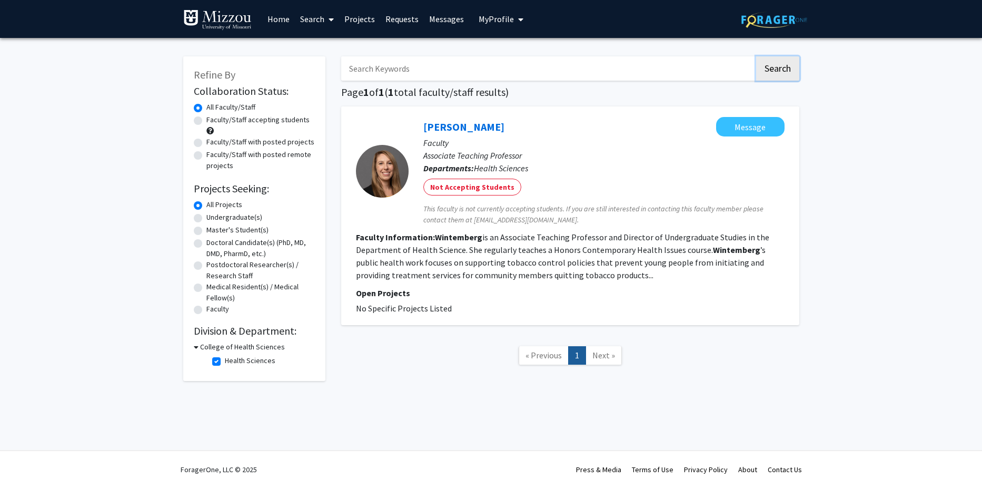
click at [771, 70] on button "Search" at bounding box center [777, 68] width 43 height 24
checkbox input "false"
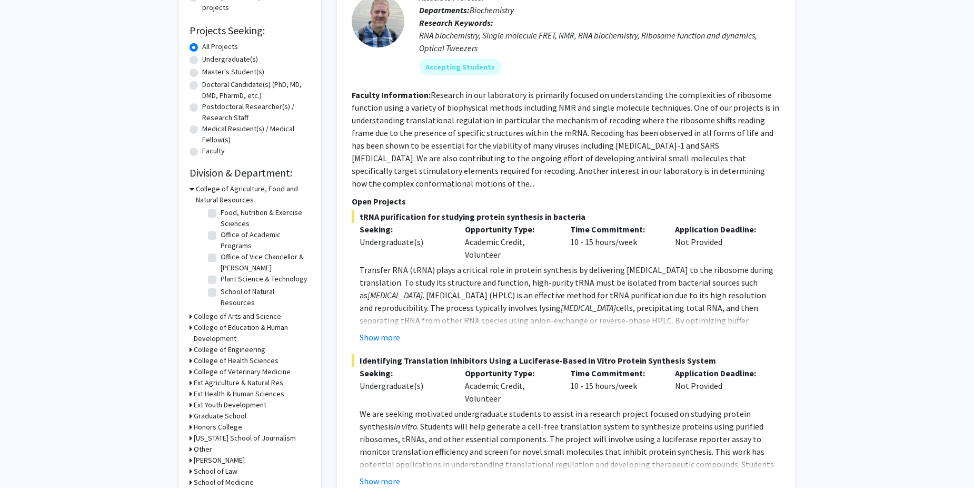
scroll to position [211, 0]
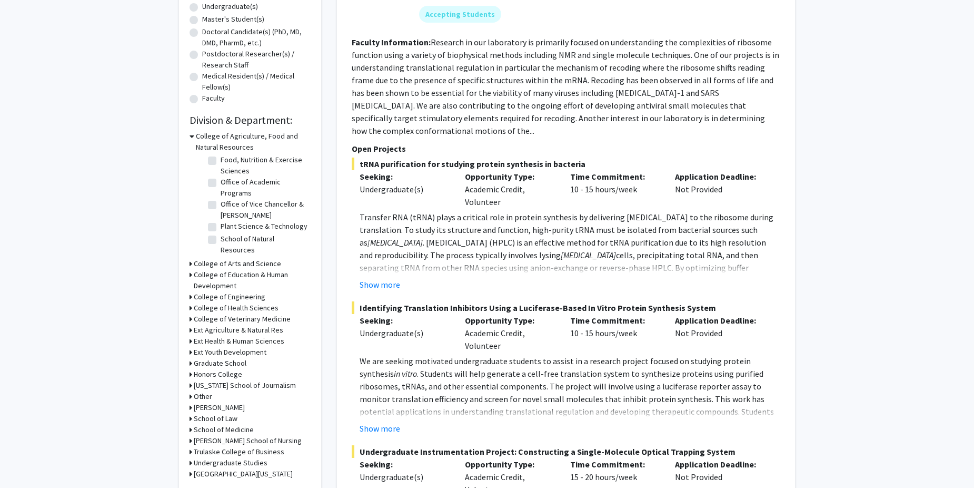
click at [190, 307] on icon at bounding box center [191, 307] width 3 height 11
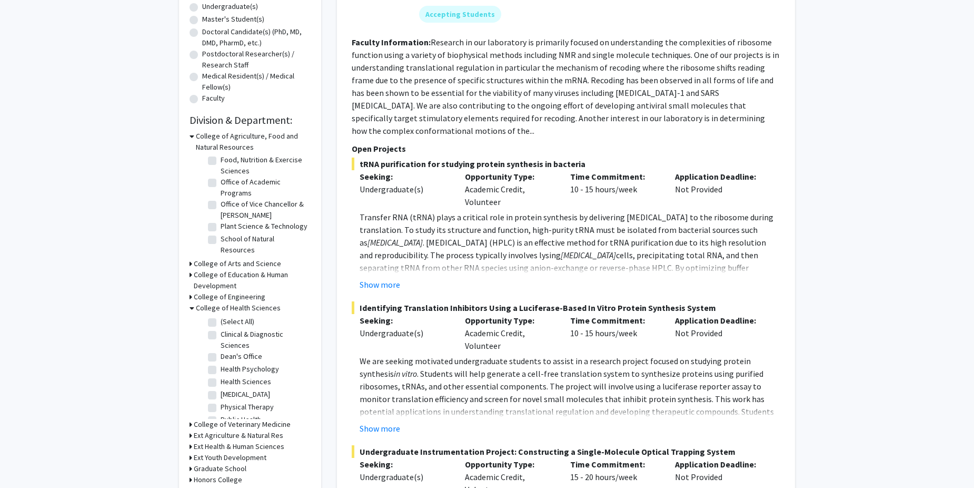
click at [221, 380] on label "Health Sciences" at bounding box center [246, 381] width 51 height 11
click at [221, 380] on input "Health Sciences" at bounding box center [224, 379] width 7 height 7
checkbox input "true"
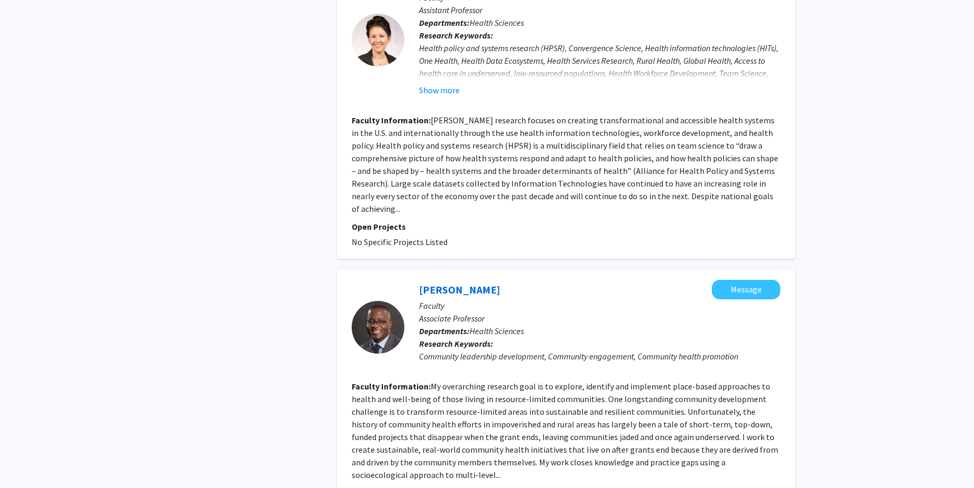
scroll to position [2373, 0]
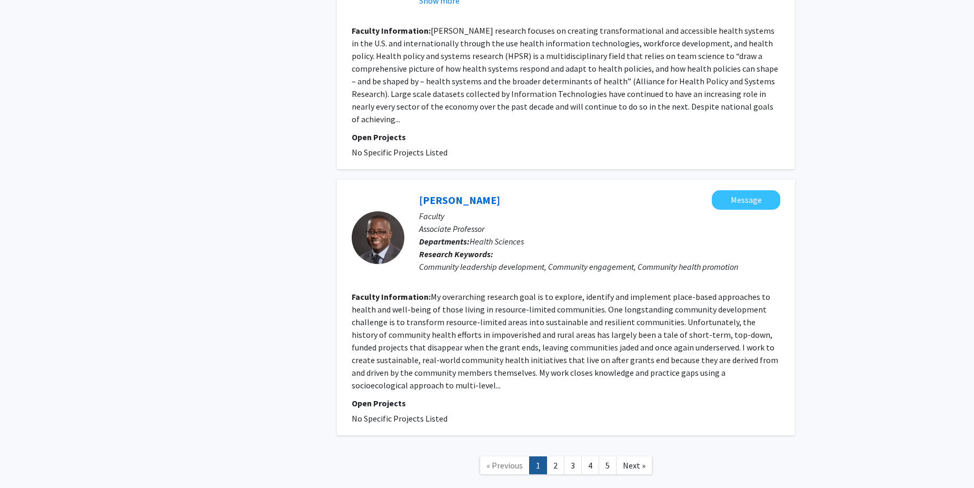
click at [558, 456] on link "2" at bounding box center [556, 465] width 18 height 18
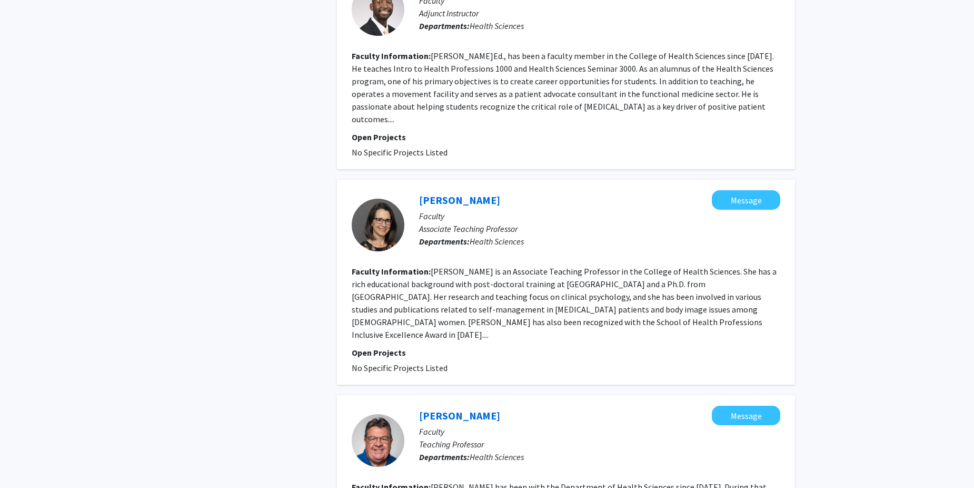
scroll to position [2026, 0]
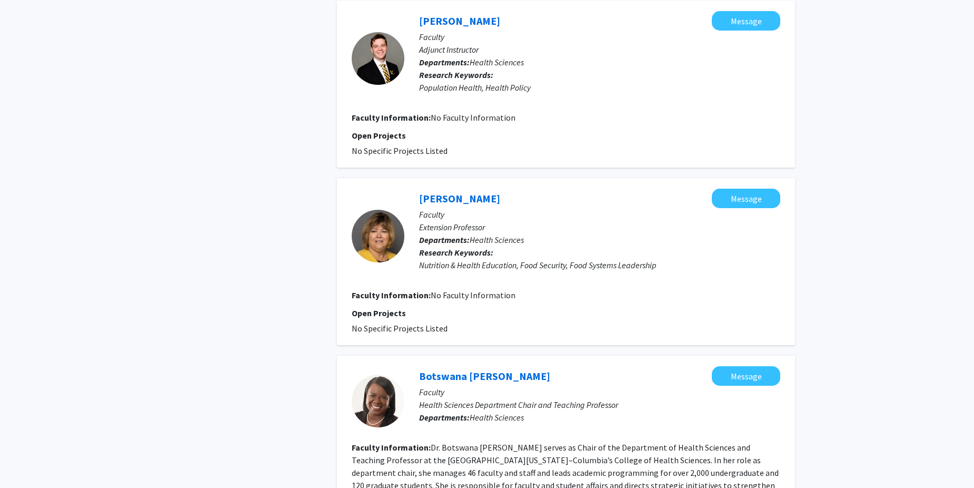
scroll to position [1664, 0]
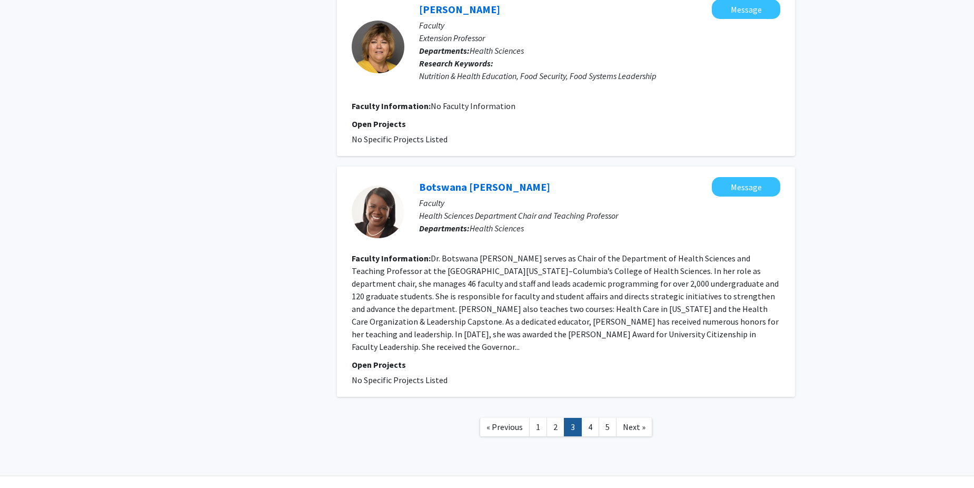
click at [595, 418] on link "4" at bounding box center [590, 427] width 18 height 18
